Goal: Task Accomplishment & Management: Complete application form

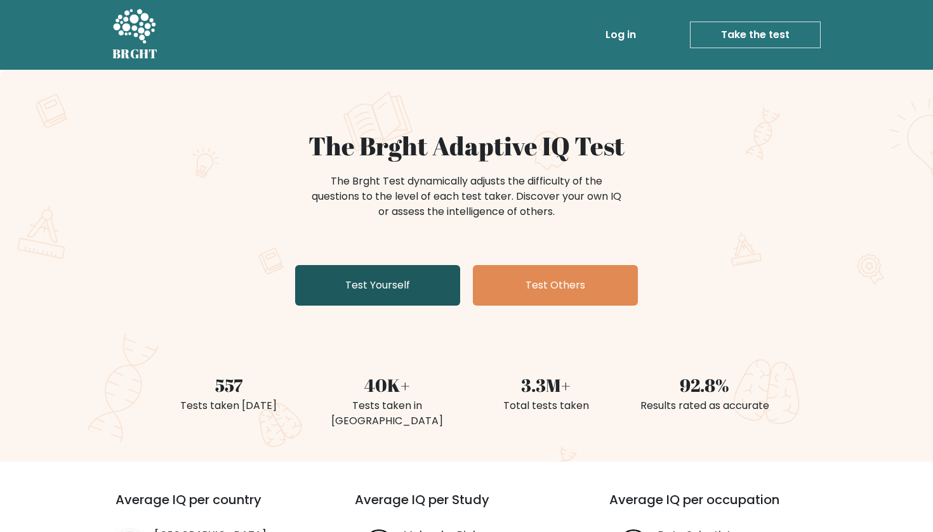
click at [397, 296] on link "Test Yourself" at bounding box center [377, 285] width 165 height 41
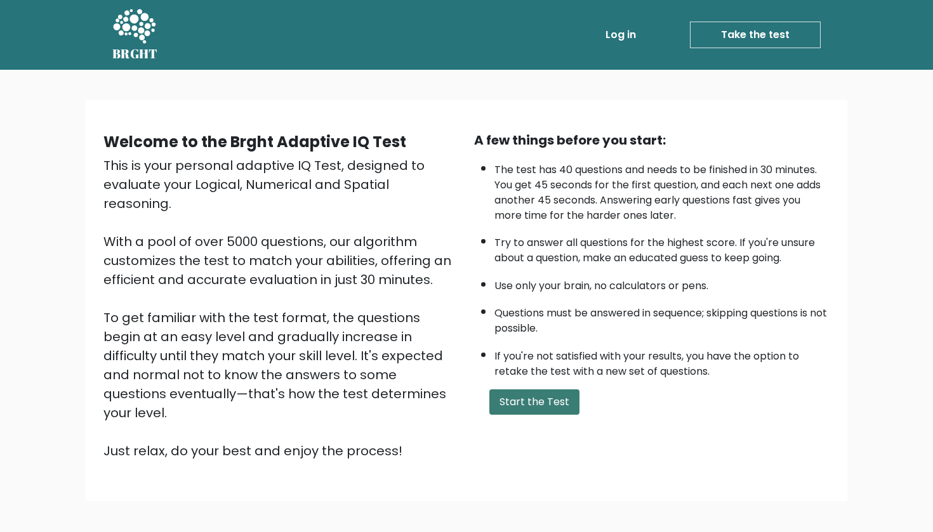
click at [525, 415] on button "Start the Test" at bounding box center [534, 402] width 90 height 25
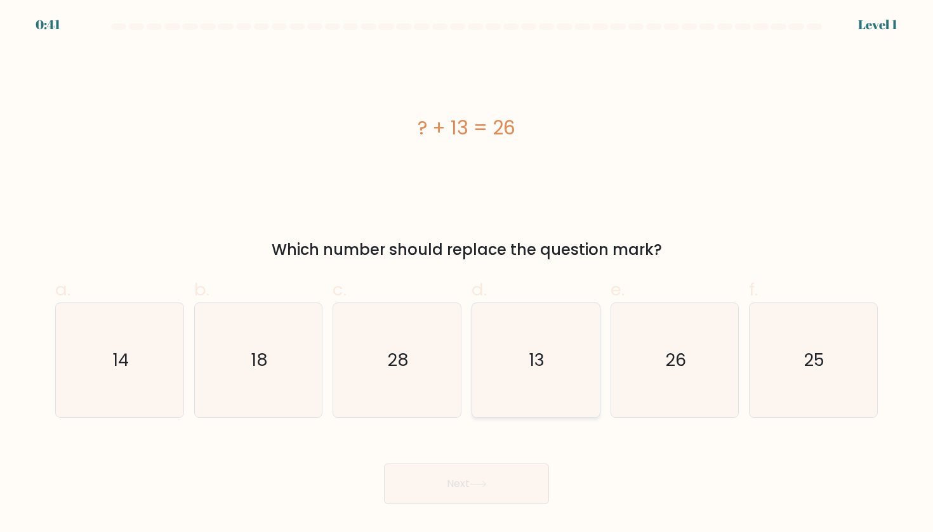
click at [559, 351] on icon "13" at bounding box center [535, 360] width 114 height 114
click at [467, 275] on input "d. 13" at bounding box center [466, 270] width 1 height 8
radio input "true"
click at [497, 502] on button "Next" at bounding box center [466, 484] width 165 height 41
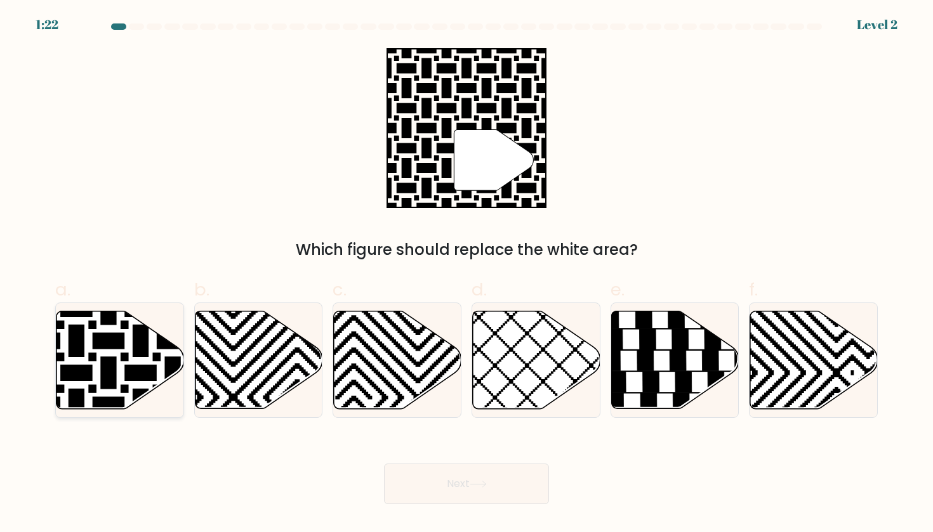
click at [112, 329] on icon at bounding box center [120, 360] width 128 height 98
click at [466, 275] on input "a." at bounding box center [466, 270] width 1 height 8
radio input "true"
click at [469, 488] on button "Next" at bounding box center [466, 484] width 165 height 41
